Goal: Find specific page/section: Find specific page/section

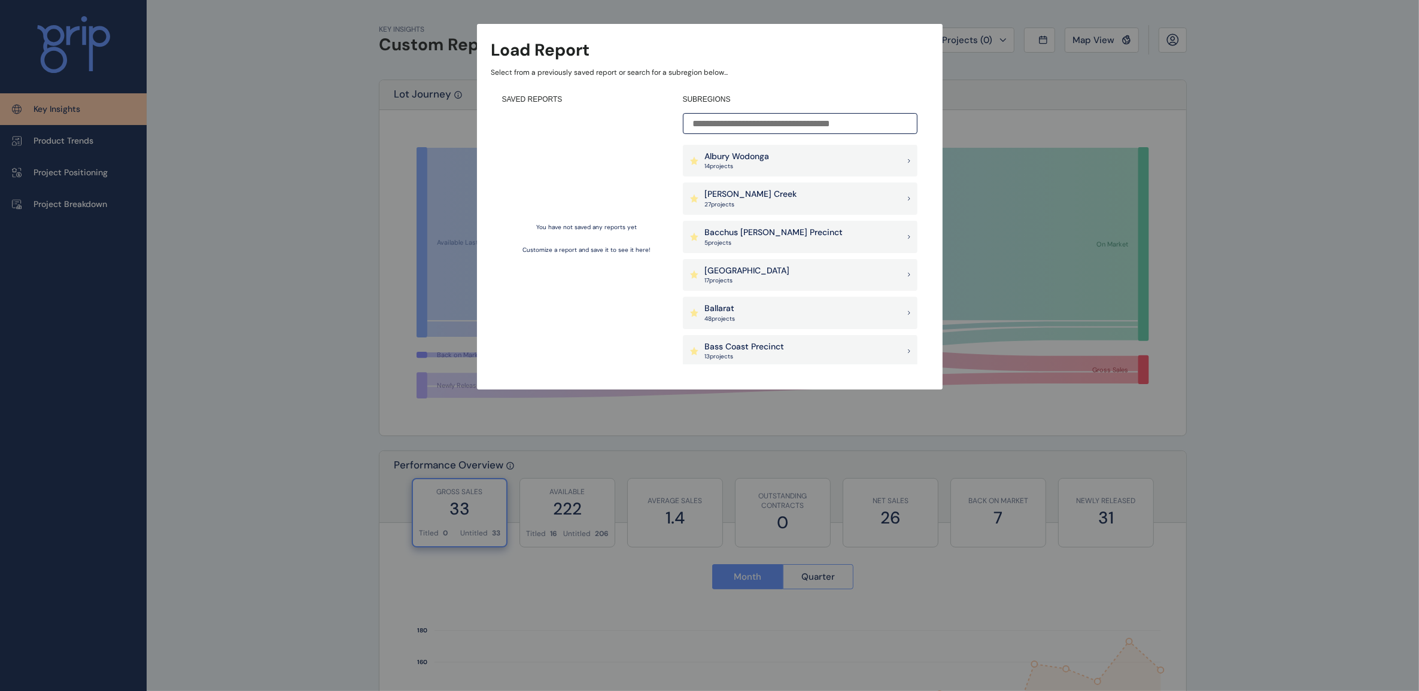
click at [759, 195] on p "[PERSON_NAME] Creek" at bounding box center [751, 194] width 92 height 12
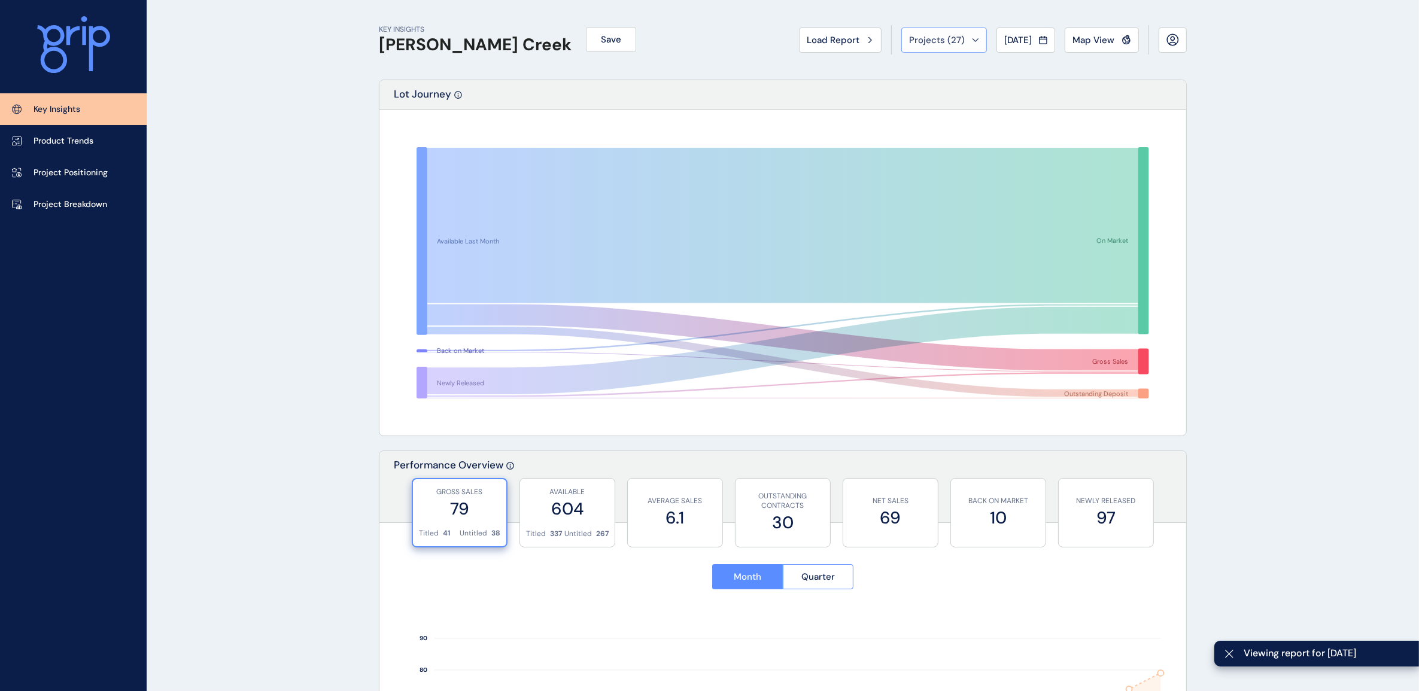
click at [962, 39] on div "Projects ( 27 )" at bounding box center [944, 40] width 70 height 12
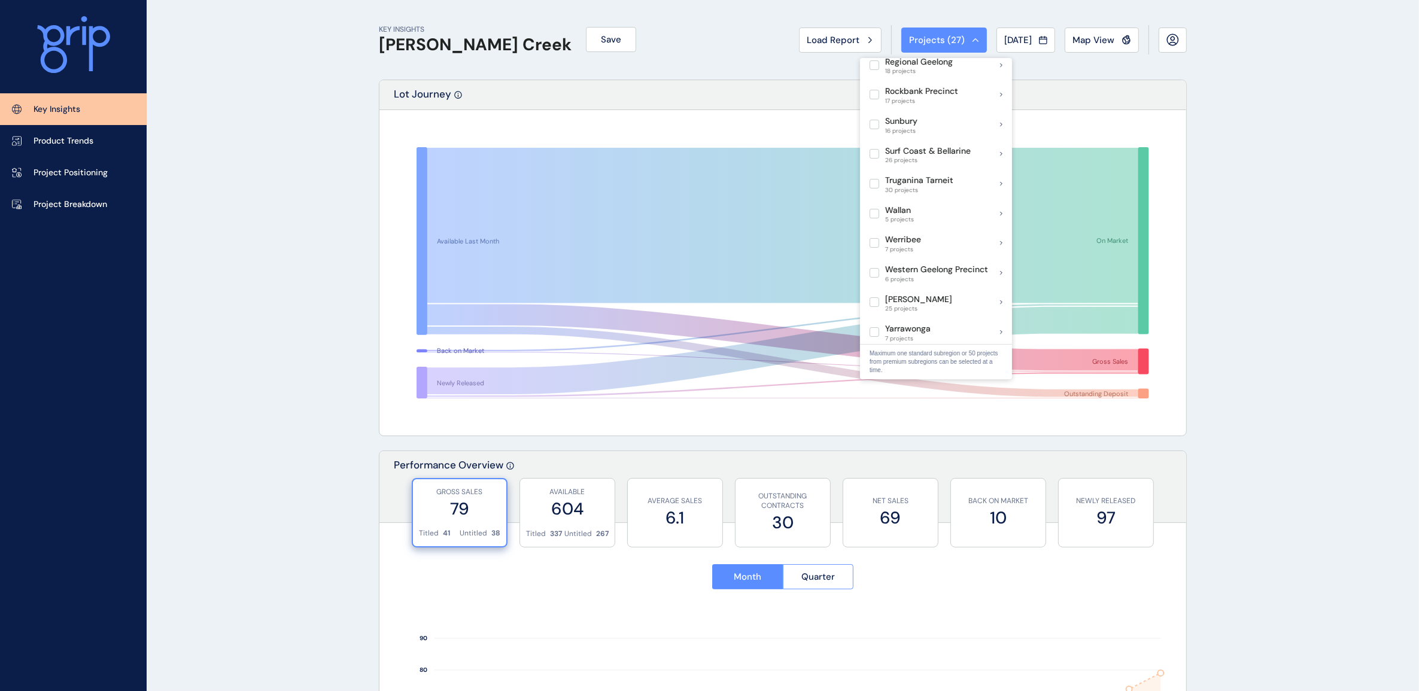
scroll to position [856, 0]
click at [875, 275] on label at bounding box center [874, 280] width 10 height 10
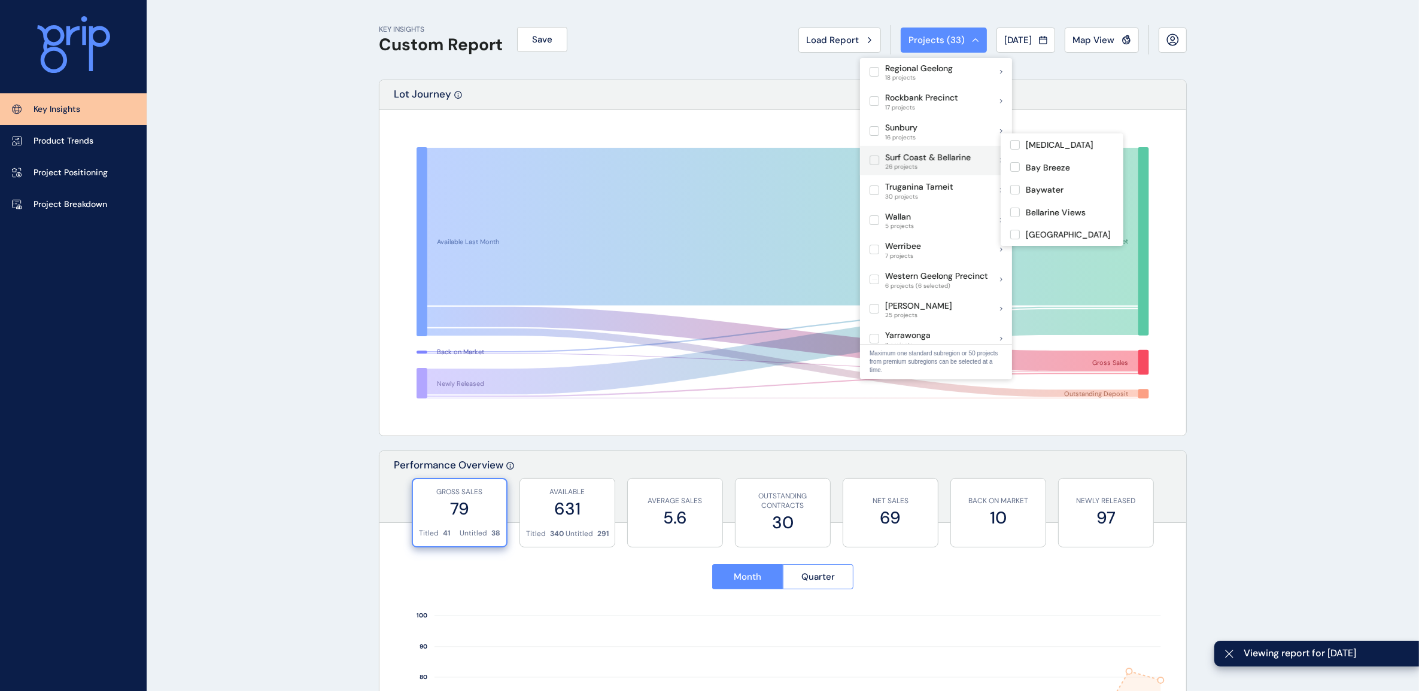
click at [874, 156] on label at bounding box center [874, 161] width 10 height 10
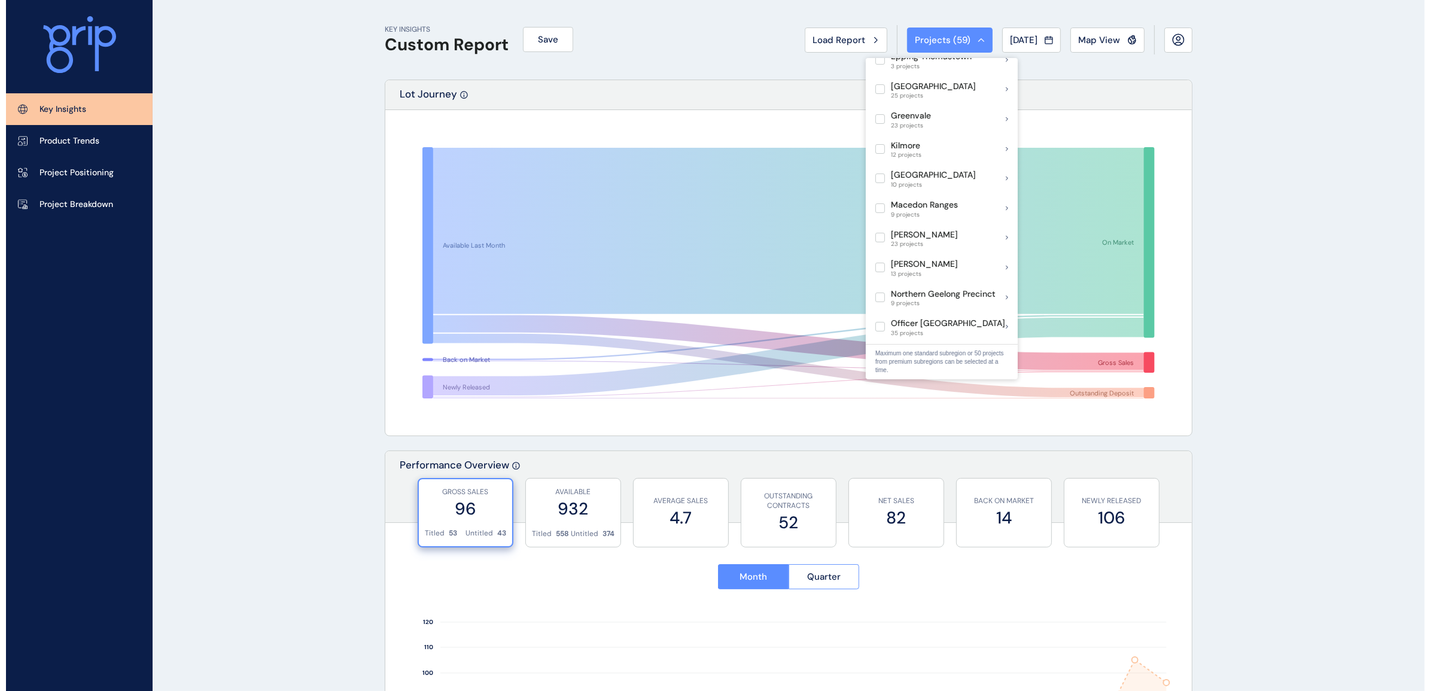
scroll to position [557, 0]
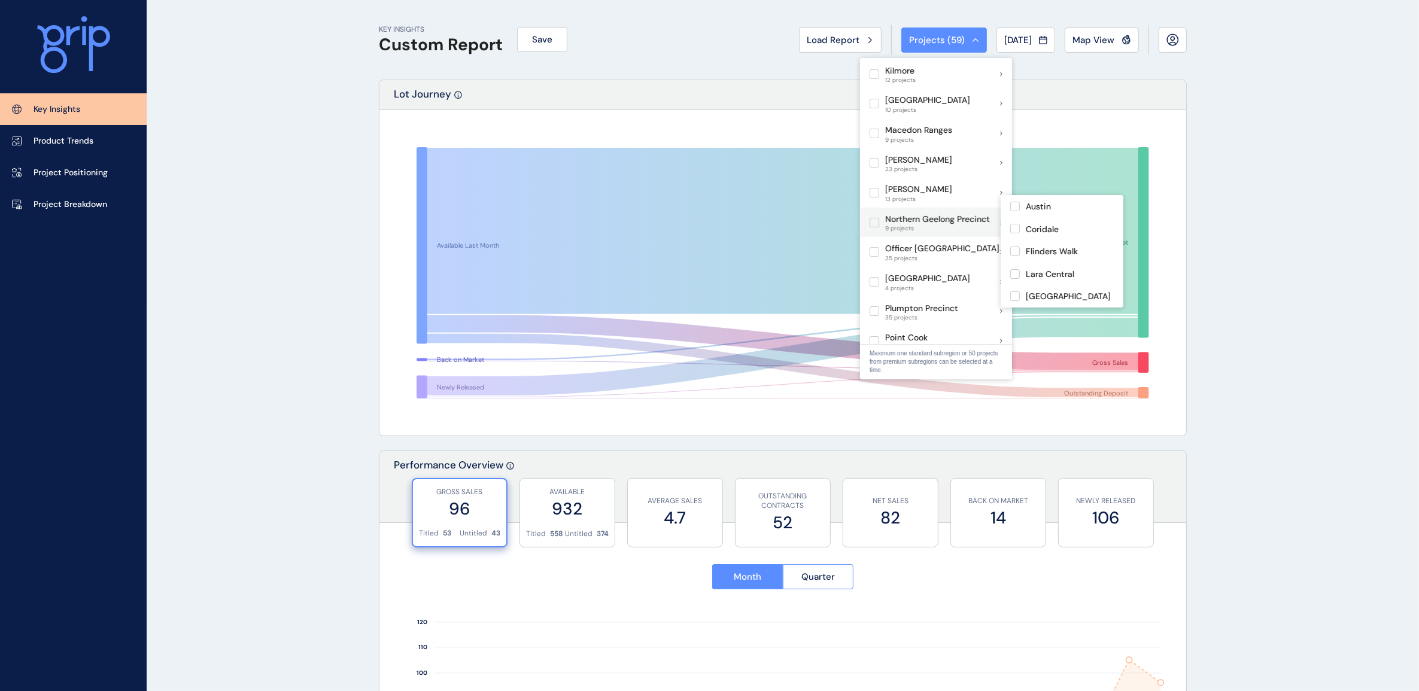
click at [874, 218] on label at bounding box center [874, 223] width 10 height 10
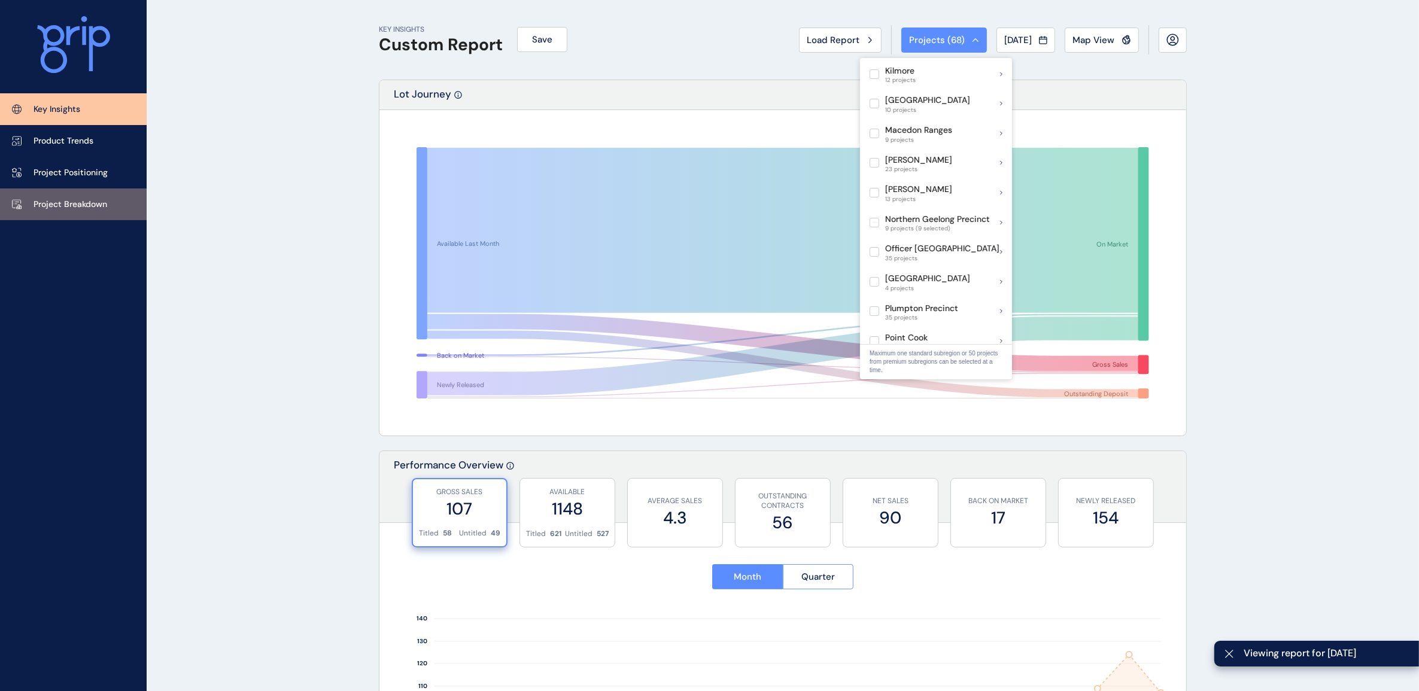
click at [97, 195] on link "Project Breakdown" at bounding box center [73, 204] width 147 height 32
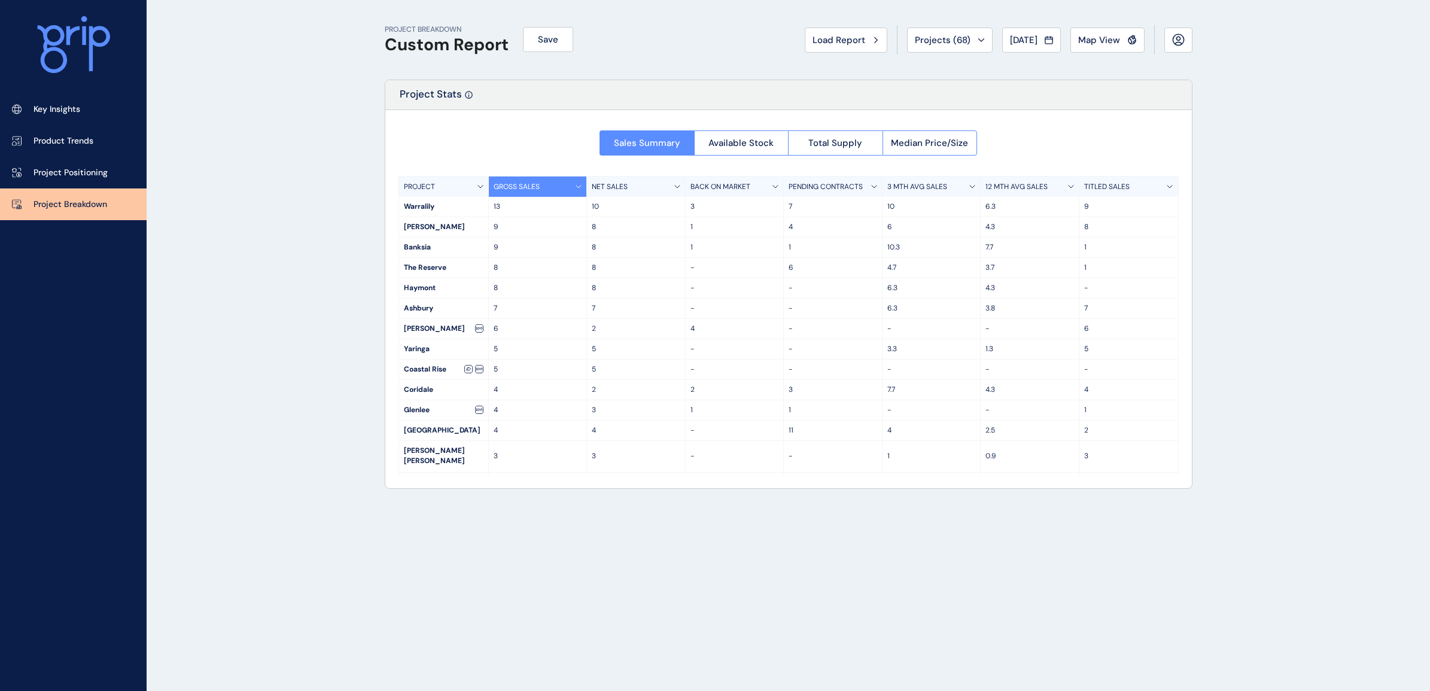
click at [1002, 187] on p "12 MTH AVG SALES" at bounding box center [1017, 187] width 62 height 10
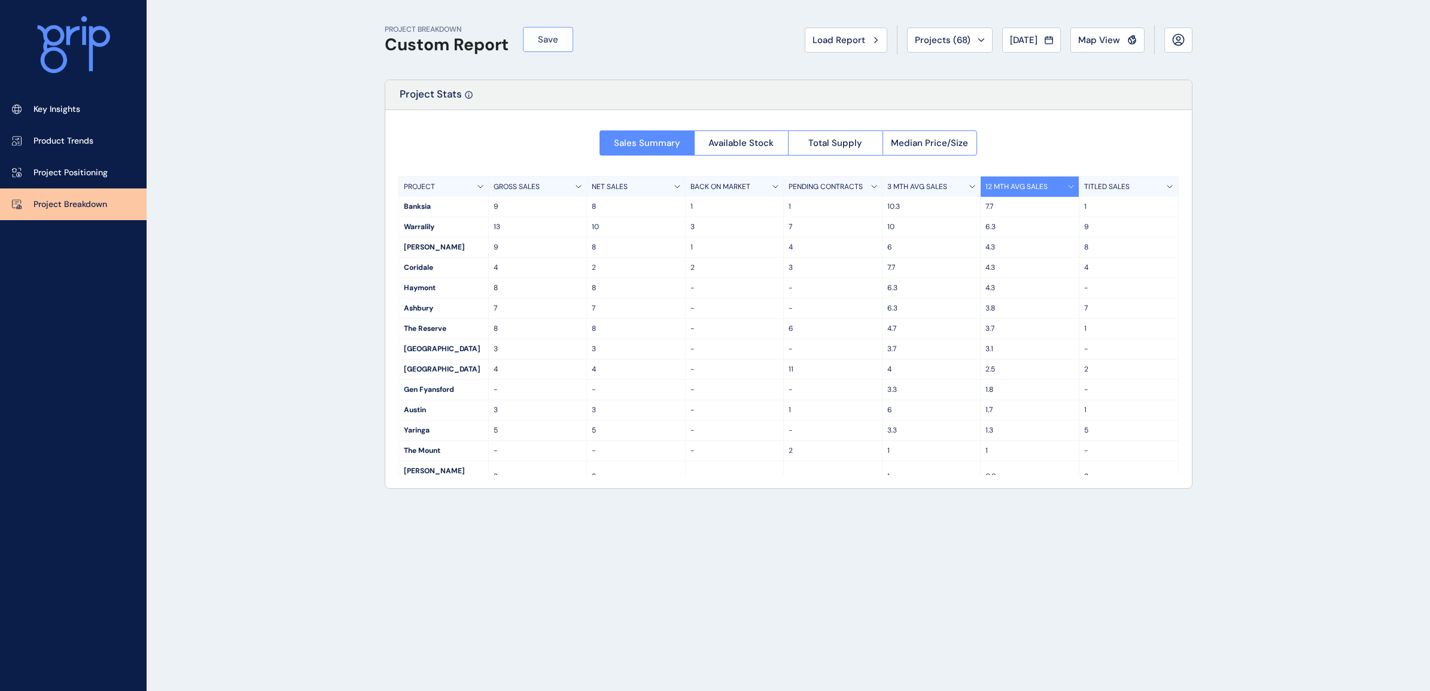
click at [564, 45] on button "Save" at bounding box center [548, 39] width 50 height 25
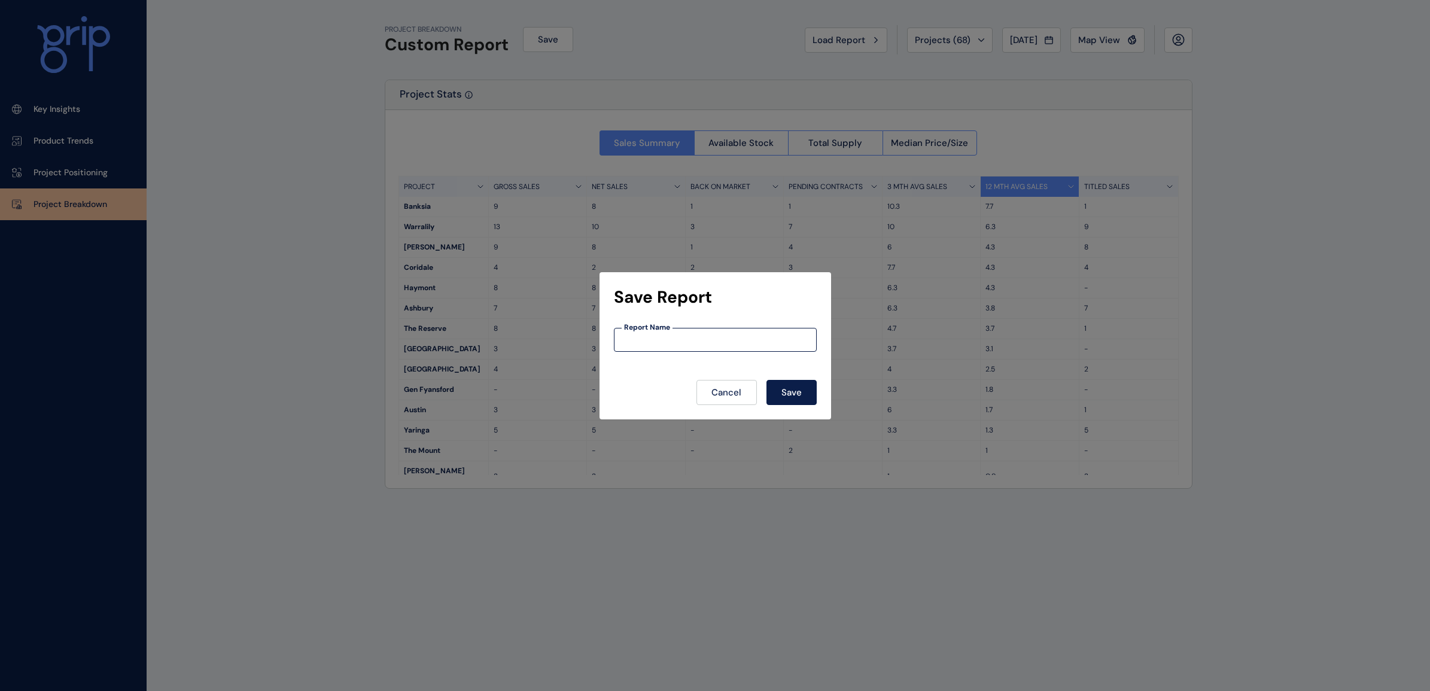
click at [686, 335] on input at bounding box center [716, 340] width 202 height 10
type input "**********"
click at [799, 395] on span "Save" at bounding box center [792, 393] width 20 height 12
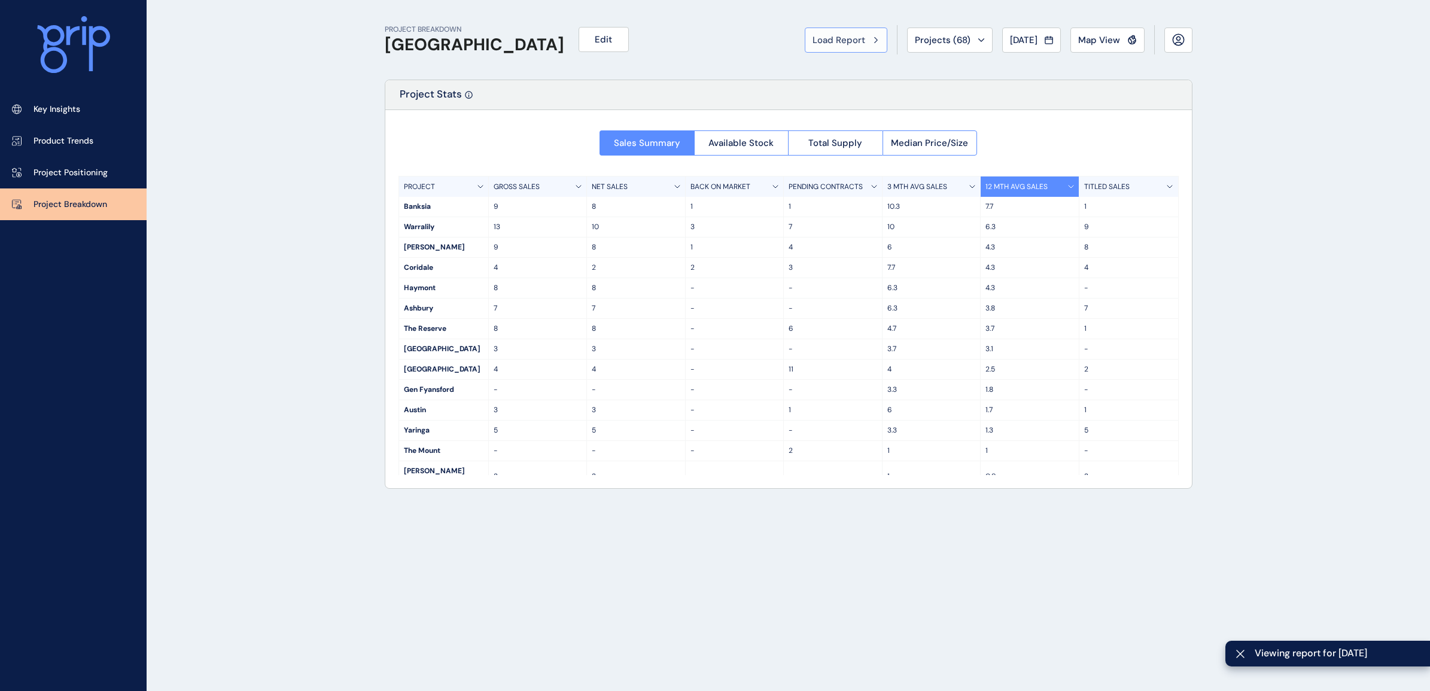
click at [859, 35] on div "Load Report" at bounding box center [846, 40] width 67 height 12
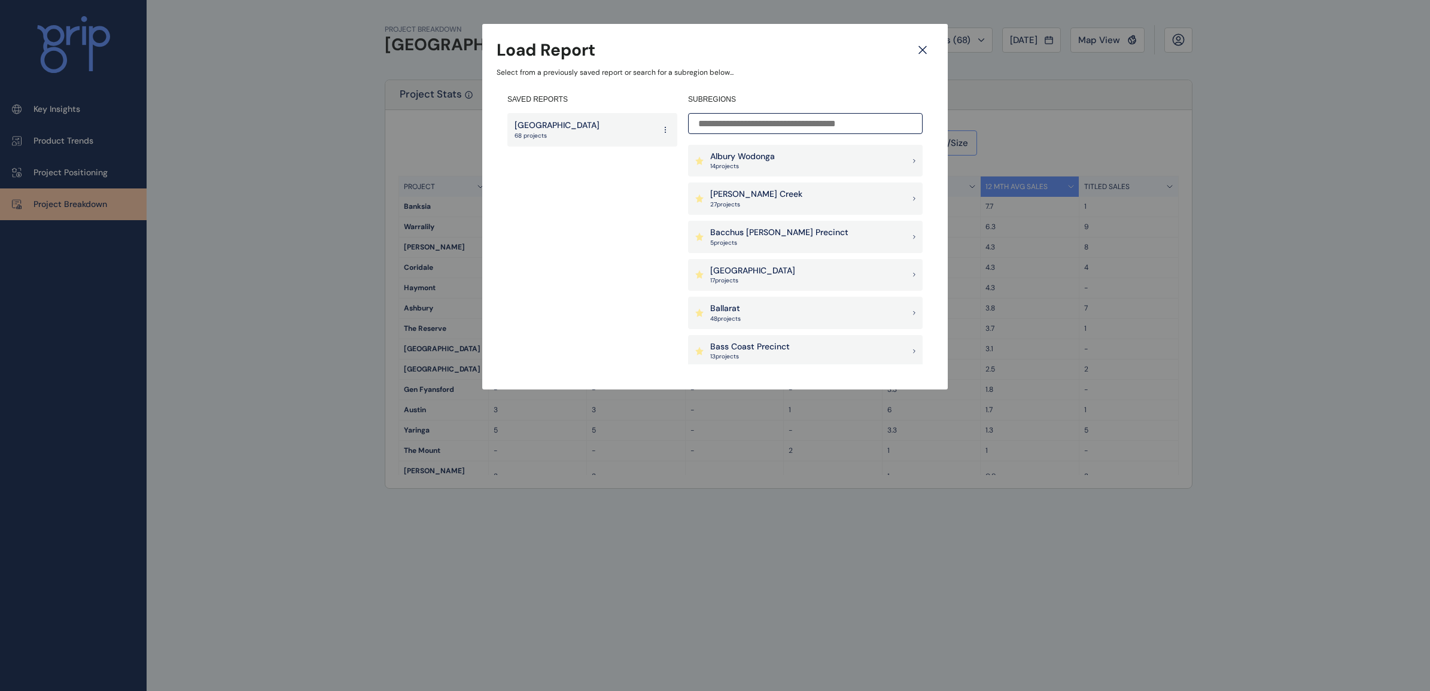
click at [920, 49] on icon at bounding box center [923, 49] width 22 height 21
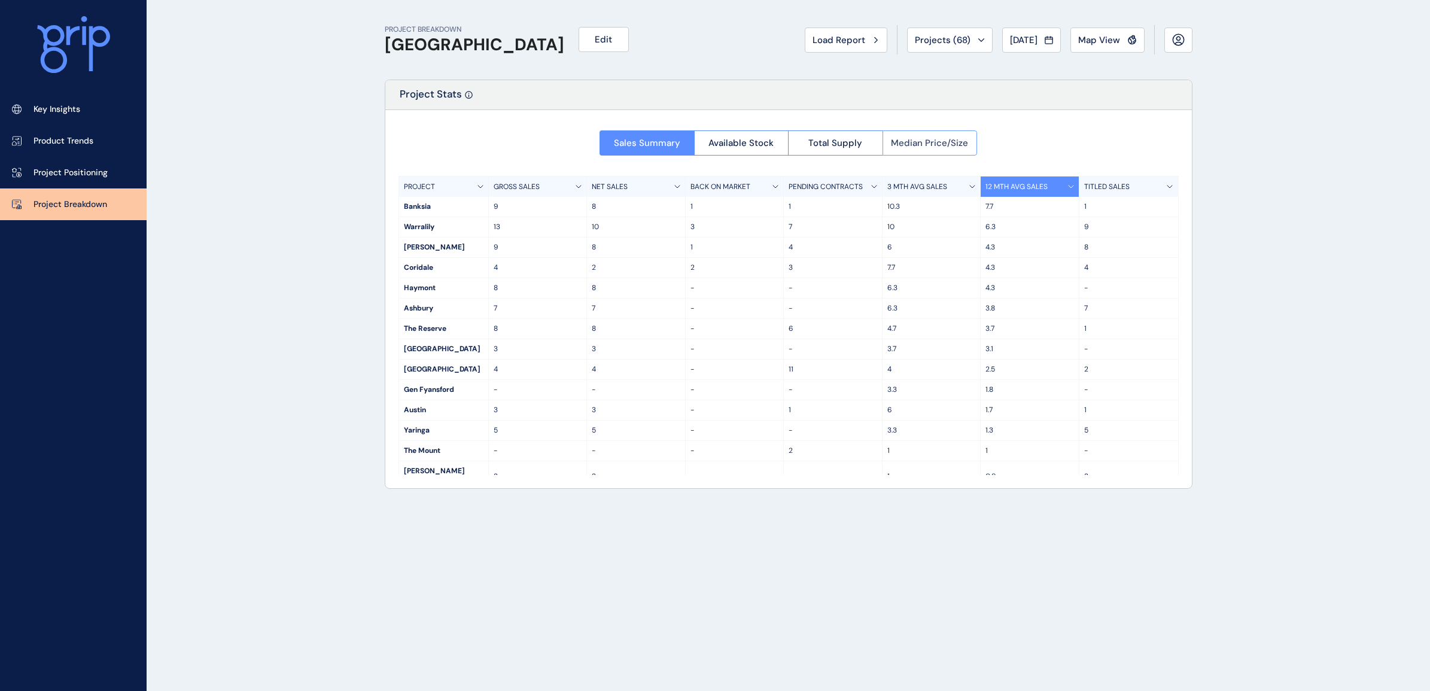
click at [932, 145] on span "Median Price/Size" at bounding box center [929, 143] width 77 height 12
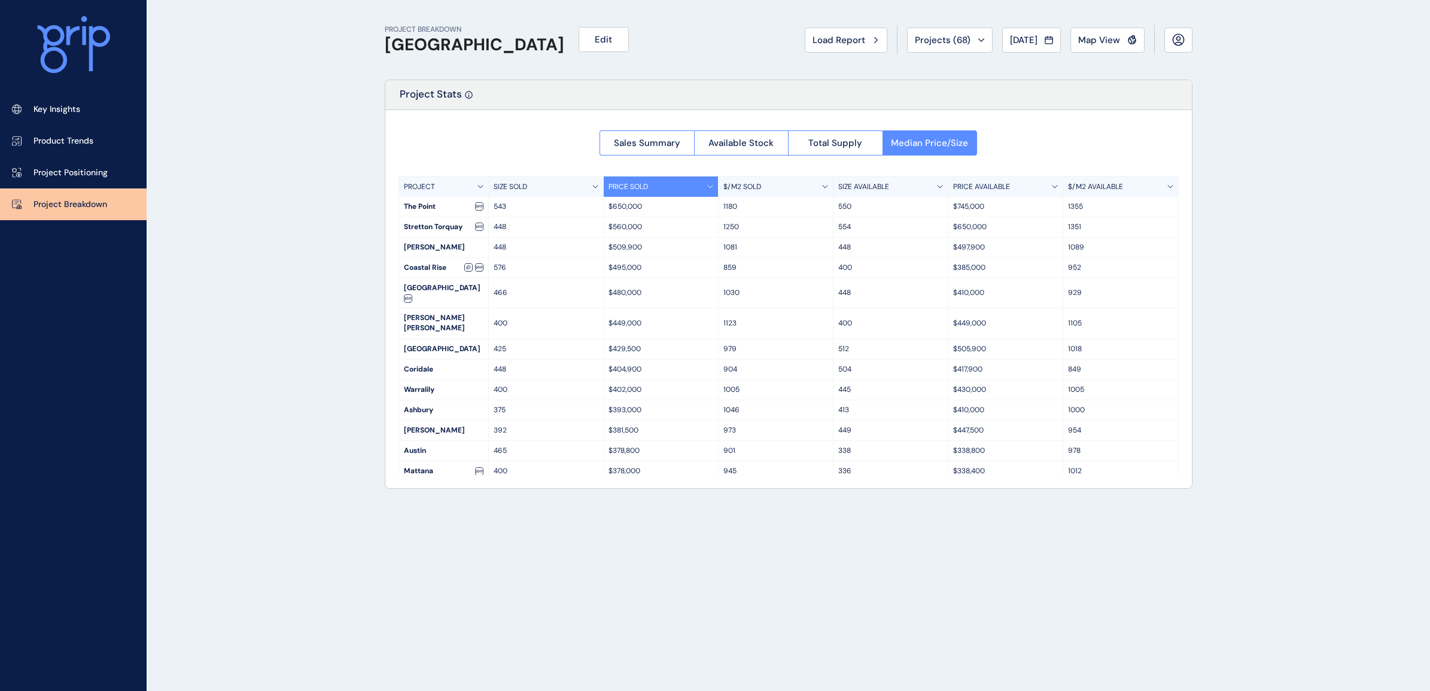
click at [1097, 184] on p "$/M2 AVAILABLE" at bounding box center [1095, 187] width 55 height 10
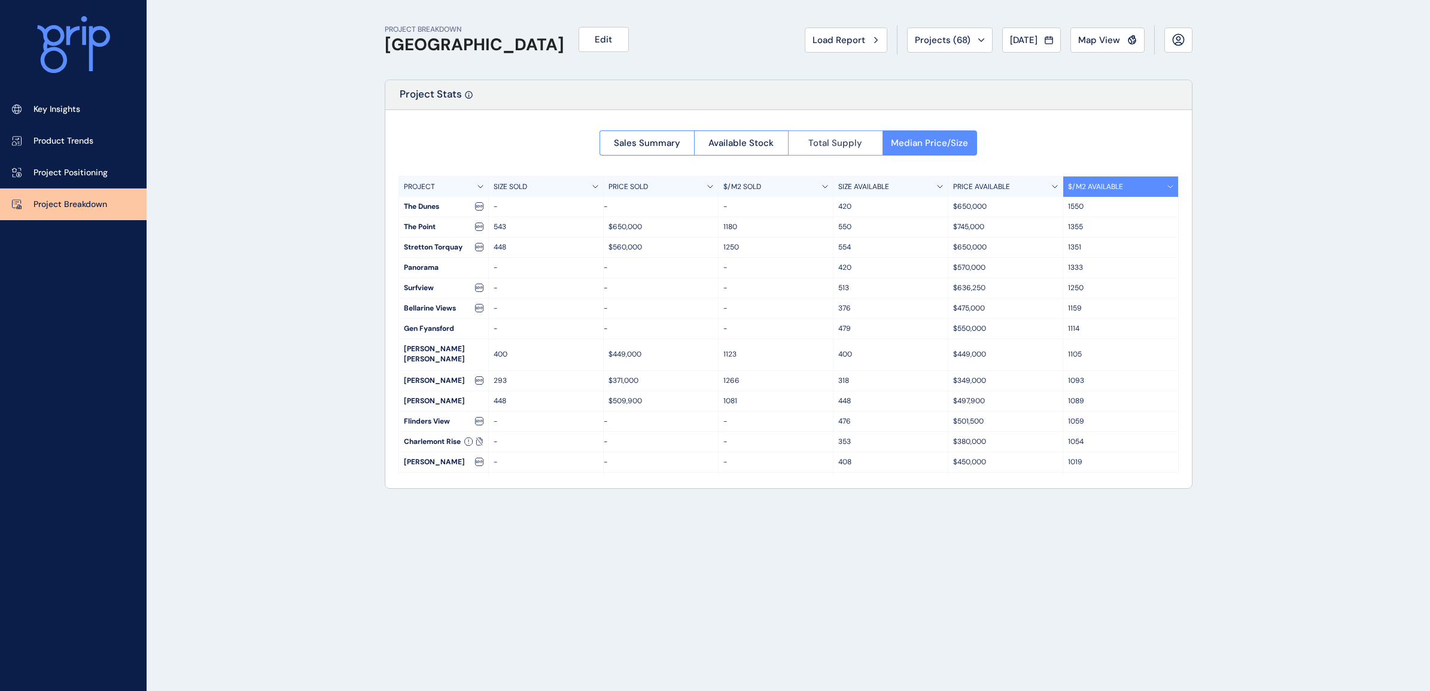
click at [850, 133] on button "Total Supply" at bounding box center [835, 142] width 95 height 25
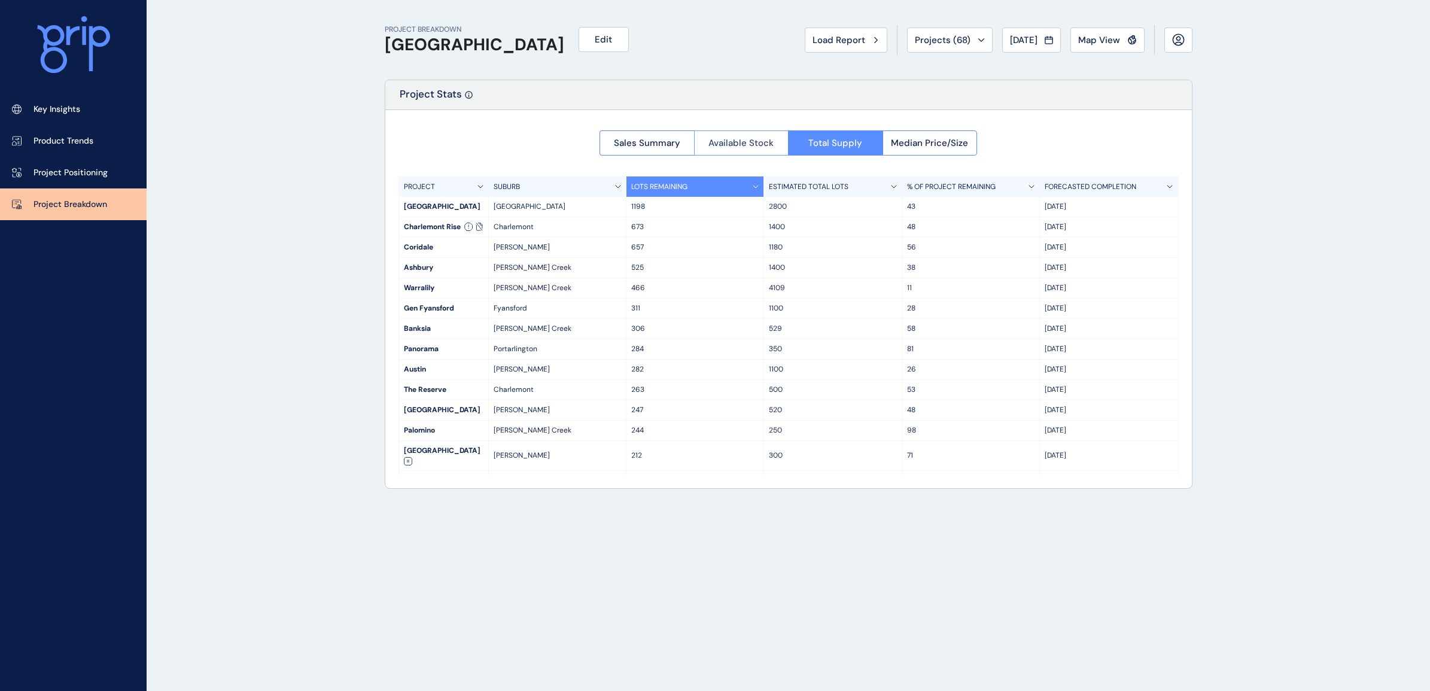
click at [756, 138] on span "Available Stock" at bounding box center [741, 143] width 65 height 12
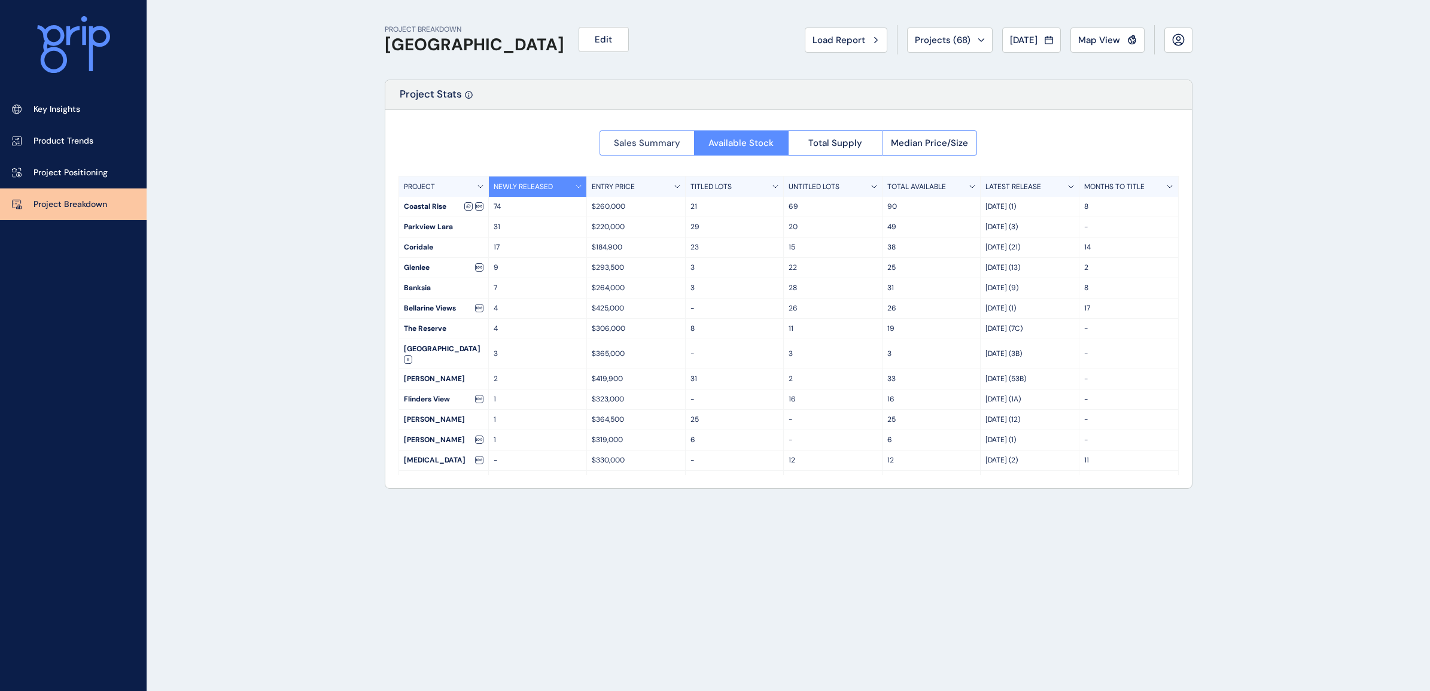
click at [669, 133] on button "Sales Summary" at bounding box center [647, 142] width 95 height 25
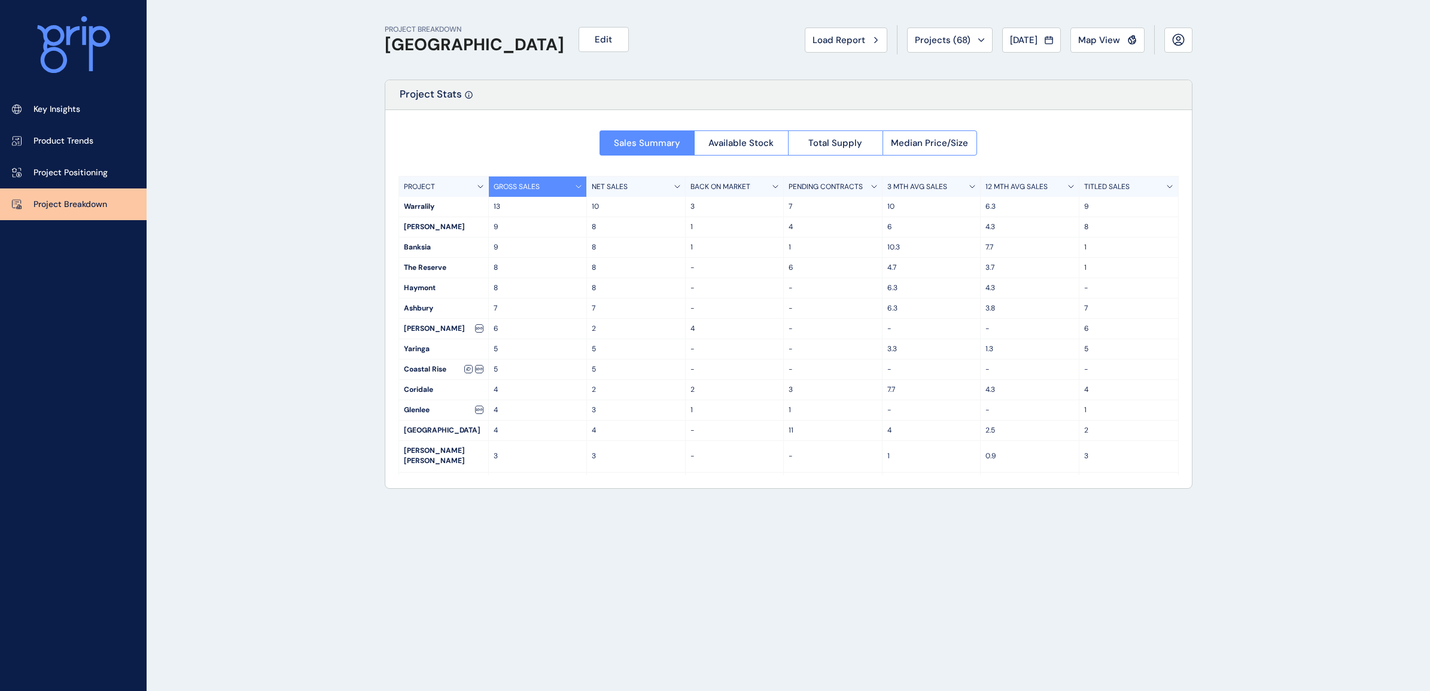
click at [1007, 188] on p "12 MTH AVG SALES" at bounding box center [1017, 187] width 62 height 10
